Goal: Information Seeking & Learning: Learn about a topic

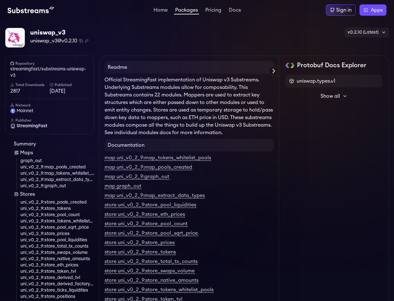
click at [184, 12] on link "Packages" at bounding box center [186, 11] width 25 height 7
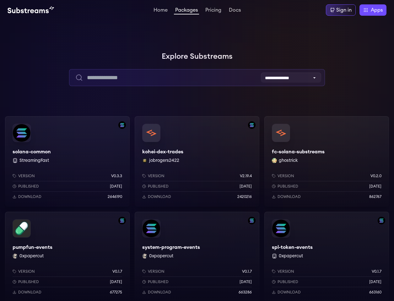
click at [168, 80] on input "text" at bounding box center [197, 77] width 256 height 17
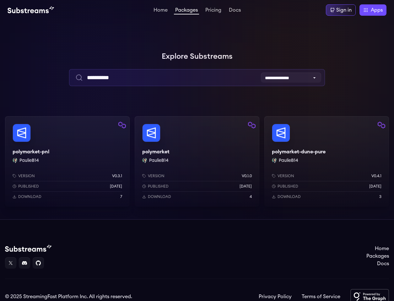
click at [130, 78] on input "**********" at bounding box center [197, 77] width 256 height 17
type input "**********"
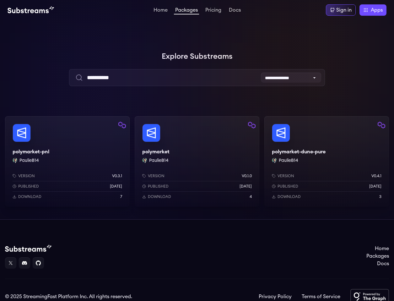
click at [30, 137] on div "polymarket-pnl PaulieB14 Version v0.3.1 Published 3 weeks ago Download 7" at bounding box center [67, 161] width 125 height 91
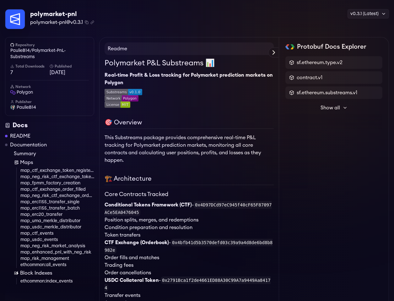
scroll to position [24, 0]
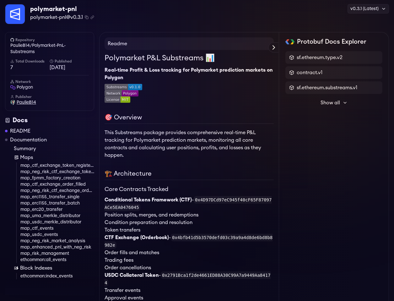
click at [27, 102] on span "PaulieB14" at bounding box center [26, 102] width 19 height 6
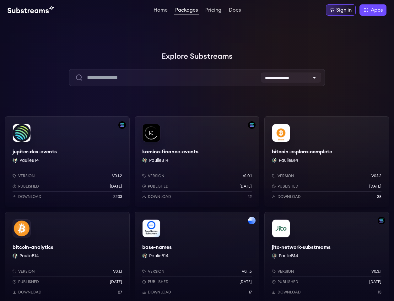
click at [188, 107] on div at bounding box center [94, 94] width 189 height 189
click at [296, 78] on select "**********" at bounding box center [291, 78] width 60 height 10
click at [188, 106] on div at bounding box center [94, 94] width 189 height 189
click at [184, 13] on link "Packages" at bounding box center [186, 11] width 25 height 7
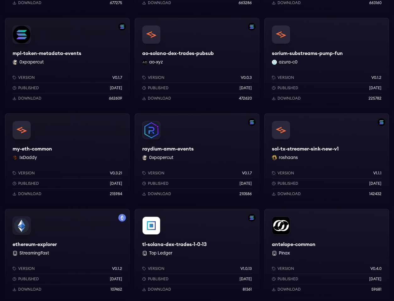
scroll to position [289, 0]
click at [48, 125] on div "my-eth-common IxDaddy Version v0.3.21 Published 4 months ago Download 215984" at bounding box center [67, 159] width 125 height 91
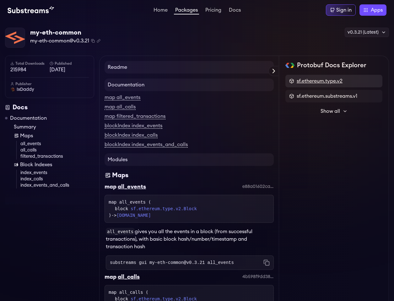
click at [314, 79] on span "sf.ethereum.type.v2" at bounding box center [320, 81] width 46 height 8
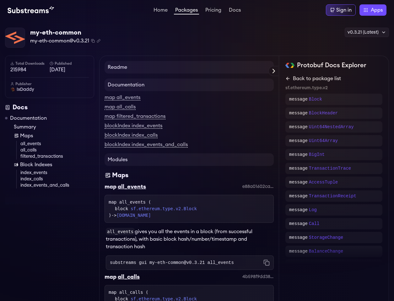
click at [314, 80] on link "Back to package list" at bounding box center [334, 79] width 97 height 8
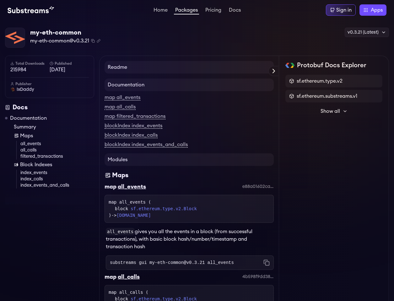
click at [327, 109] on span "Show all" at bounding box center [330, 112] width 19 height 8
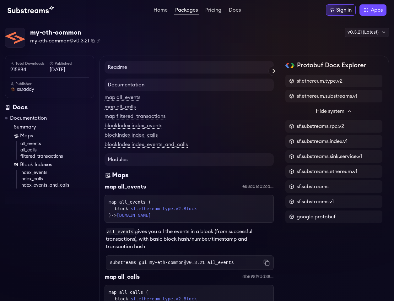
click at [23, 119] on link "Documentation" at bounding box center [28, 118] width 37 height 8
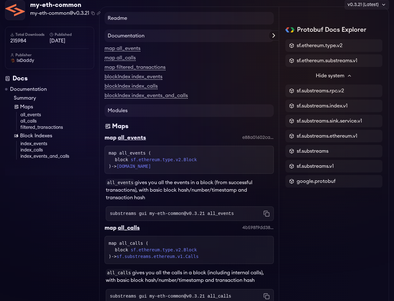
scroll to position [56, 0]
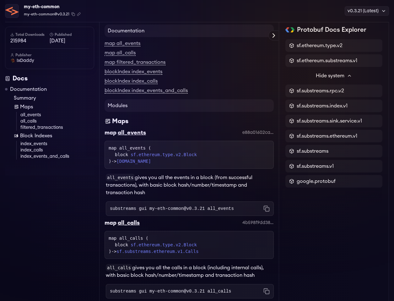
click at [17, 98] on link "Summary" at bounding box center [54, 98] width 80 height 8
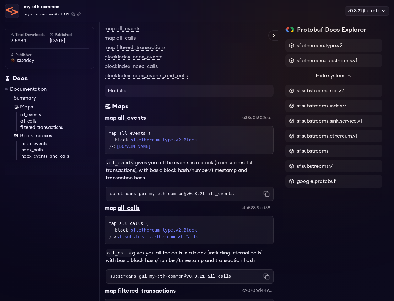
click at [29, 107] on link "Maps" at bounding box center [54, 107] width 80 height 8
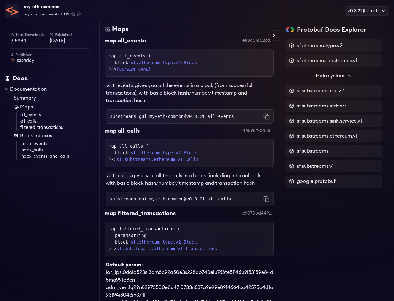
click at [34, 134] on link "Block Indexes" at bounding box center [54, 136] width 80 height 8
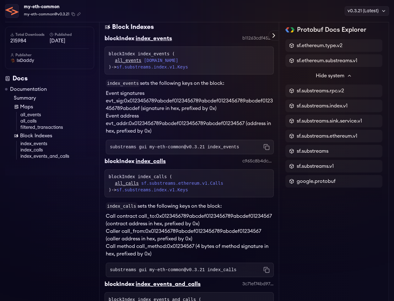
scroll to position [862, 0]
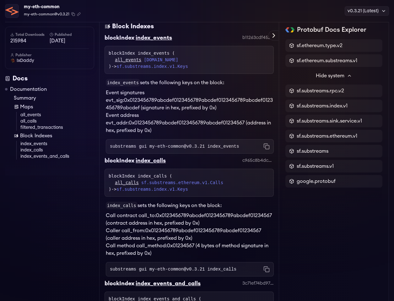
click at [36, 115] on link "all_events" at bounding box center [57, 115] width 74 height 6
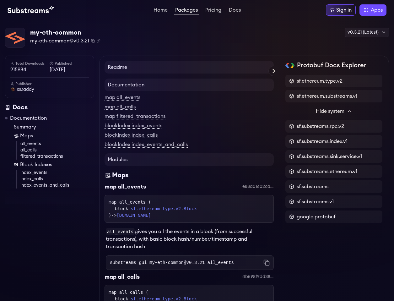
click at [187, 11] on link "Packages" at bounding box center [186, 11] width 25 height 7
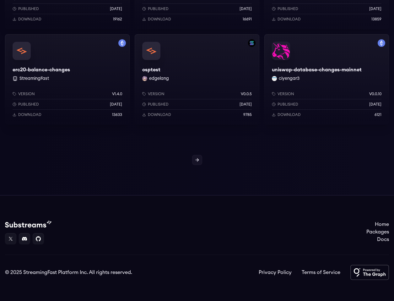
scroll to position [755, 0]
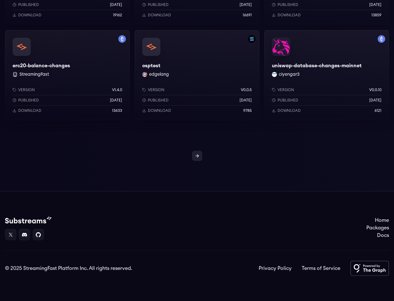
click at [194, 156] on link at bounding box center [197, 156] width 10 height 10
